Goal: Information Seeking & Learning: Learn about a topic

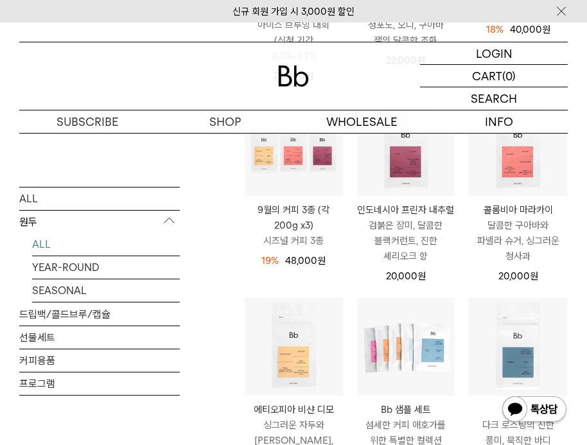
scroll to position [374, 0]
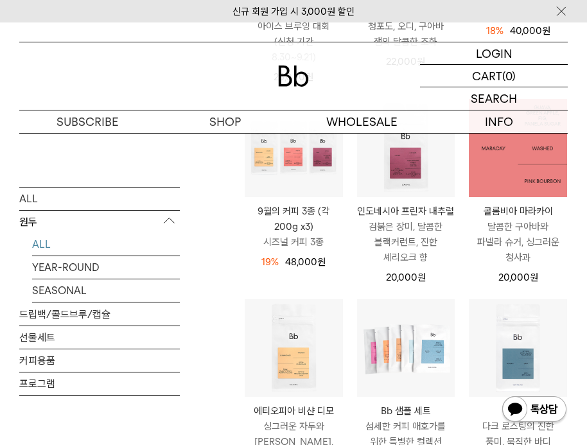
click at [516, 168] on img at bounding box center [518, 148] width 98 height 98
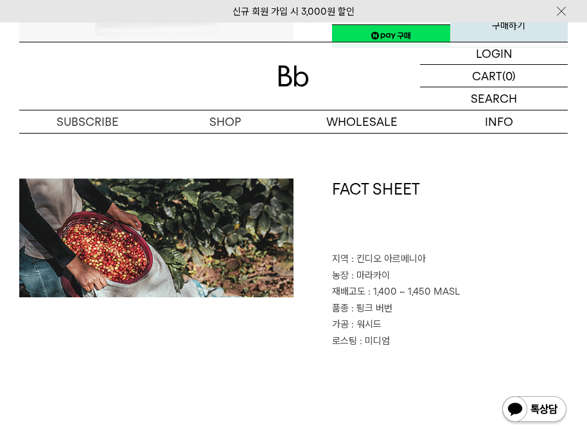
scroll to position [385, 0]
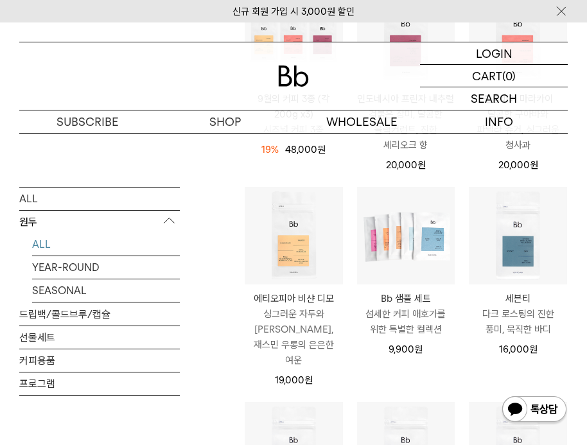
scroll to position [488, 0]
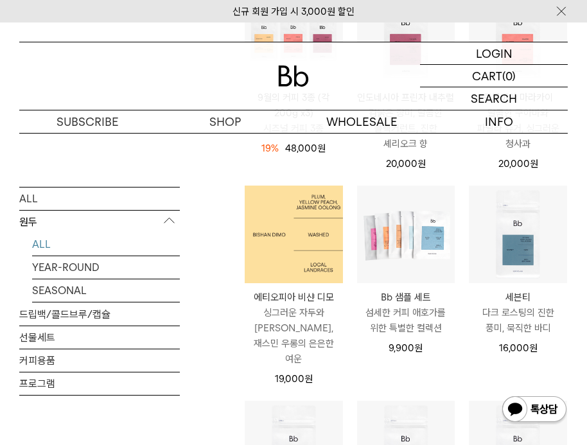
click at [291, 245] on img at bounding box center [294, 235] width 98 height 98
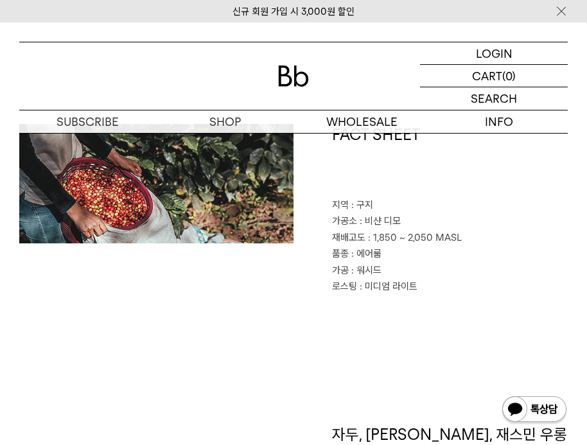
scroll to position [466, 0]
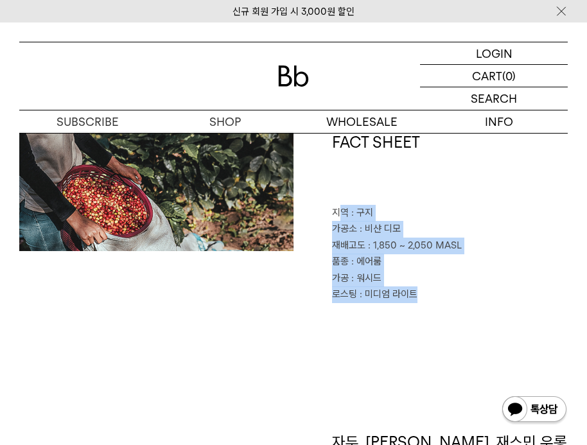
drag, startPoint x: 341, startPoint y: 200, endPoint x: 414, endPoint y: 287, distance: 113.5
click at [414, 287] on div "FACT SHEET 지역 : 구지 가공소 : 비샨 디모 재배고도 : 1,850 ~ 2,050 MASL 품종 : 에어룸 가공 : 워시드 로스팅 …" at bounding box center [431, 218] width 274 height 172
click at [414, 287] on p "로스팅 : 미디엄 라이트" at bounding box center [450, 294] width 236 height 17
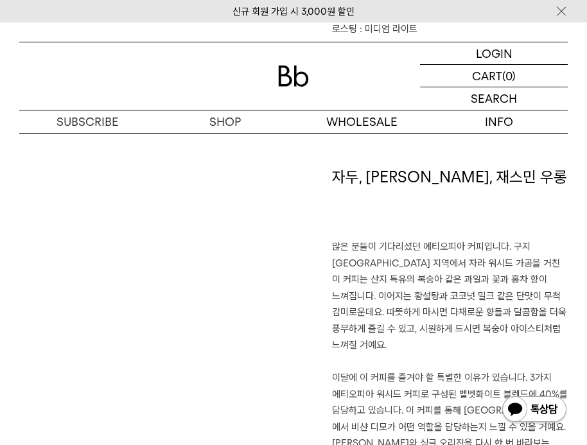
scroll to position [762, 0]
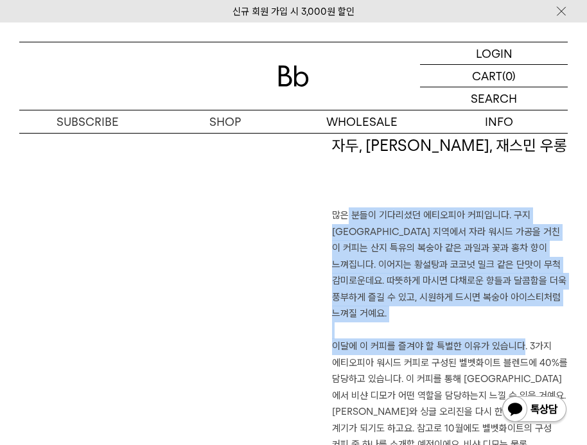
drag, startPoint x: 333, startPoint y: 197, endPoint x: 504, endPoint y: 322, distance: 211.5
click at [504, 322] on p "많은 분들이 기다리셨던 에티오피아 커피입니다. 구지 샤키소 지역에서 자라 워시드 가공을 거친 이 커피는 산지 특유의 복숭아 같은 과일과 꽃과 …" at bounding box center [450, 346] width 236 height 279
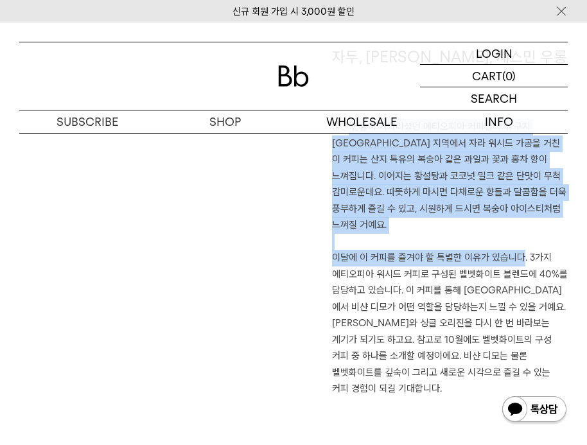
scroll to position [879, 0]
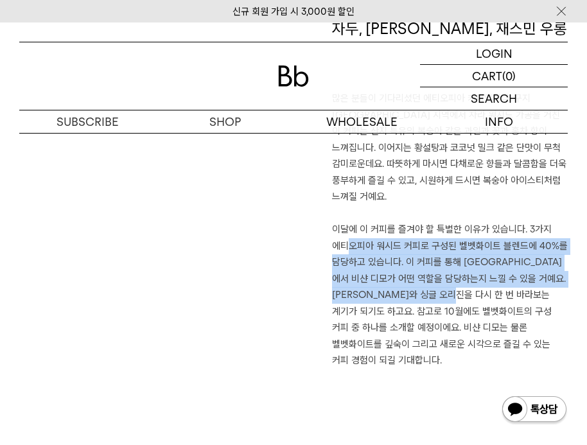
drag, startPoint x: 334, startPoint y: 216, endPoint x: 494, endPoint y: 258, distance: 165.5
click at [494, 258] on p "많은 분들이 기다리셨던 에티오피아 커피입니다. 구지 샤키소 지역에서 자라 워시드 가공을 거친 이 커피는 산지 특유의 복숭아 같은 과일과 꽃과 …" at bounding box center [450, 230] width 236 height 279
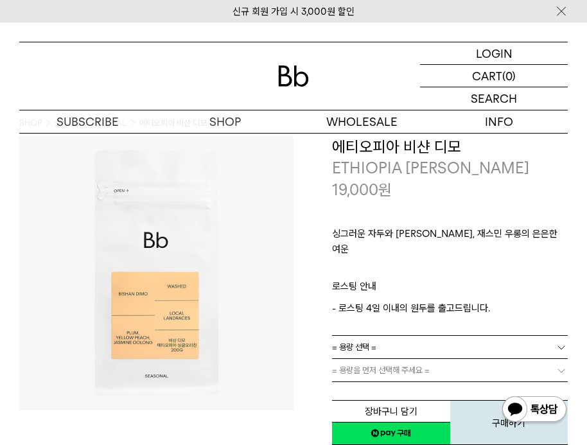
scroll to position [0, 0]
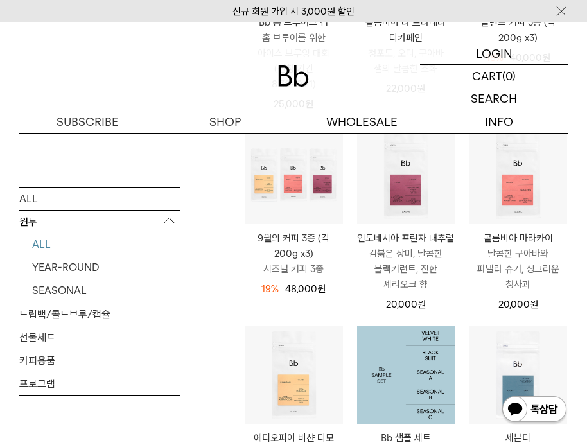
scroll to position [345, 0]
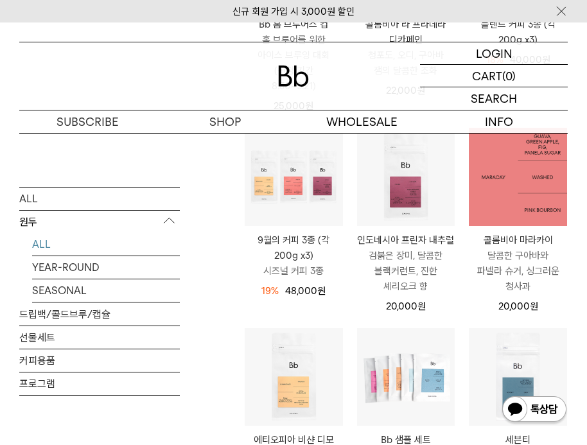
click at [518, 195] on img at bounding box center [518, 177] width 98 height 98
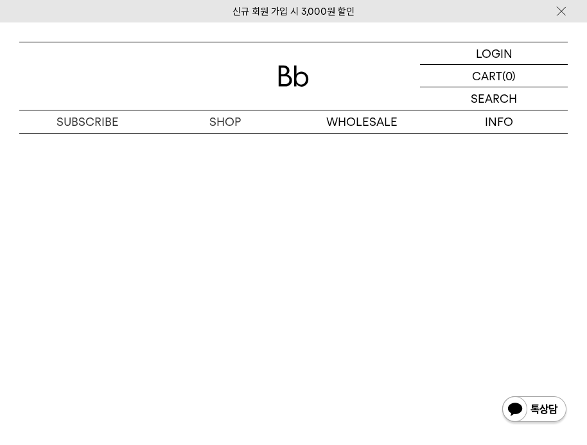
scroll to position [2135, 0]
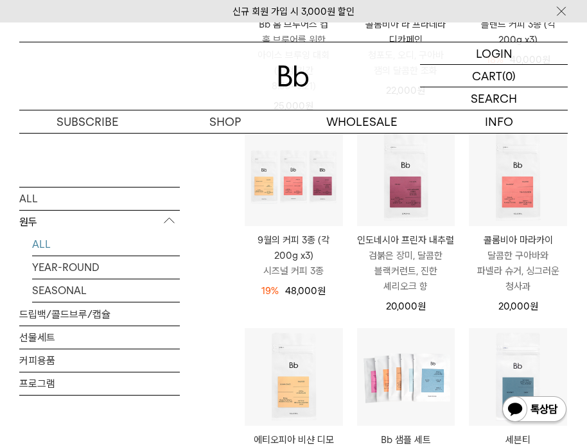
click at [419, 272] on p "검붉은 장미, 달콤한 블랙커런트, 진한 셰리오크 향" at bounding box center [406, 271] width 98 height 46
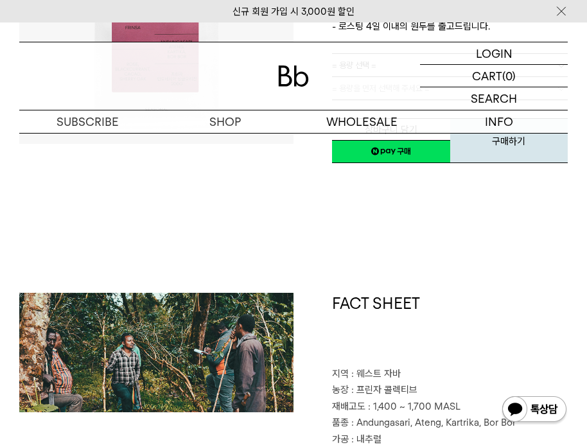
scroll to position [398, 0]
